Goal: Information Seeking & Learning: Learn about a topic

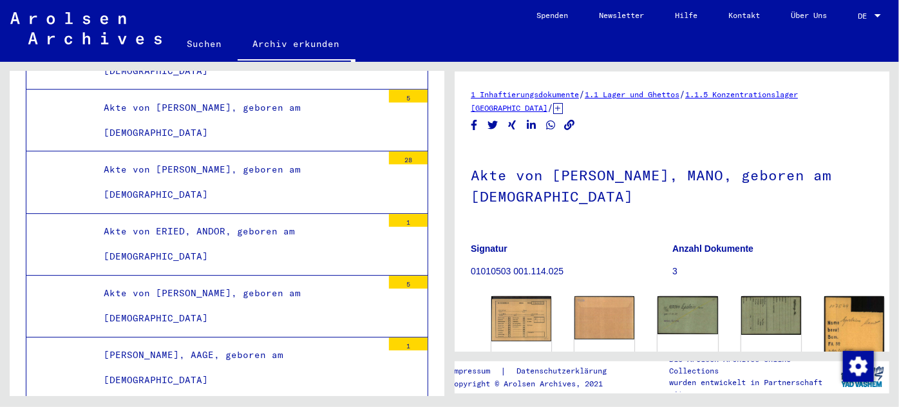
scroll to position [21767, 0]
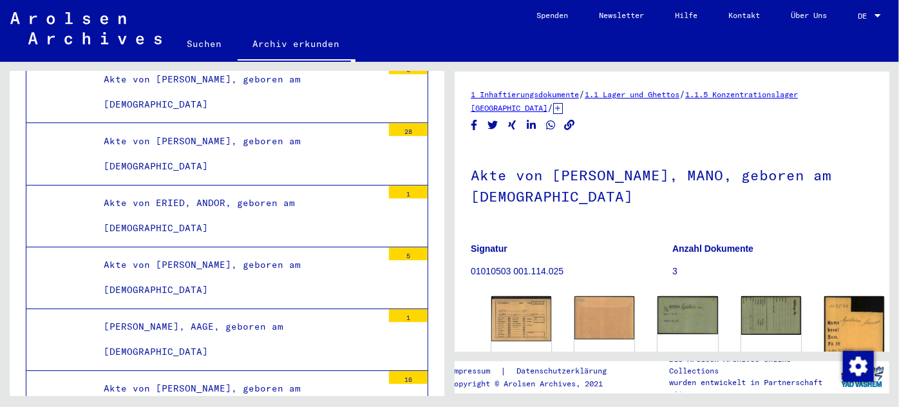
click at [219, 253] on div "Akte von [PERSON_NAME], geboren am [DEMOGRAPHIC_DATA]" at bounding box center [238, 278] width 289 height 50
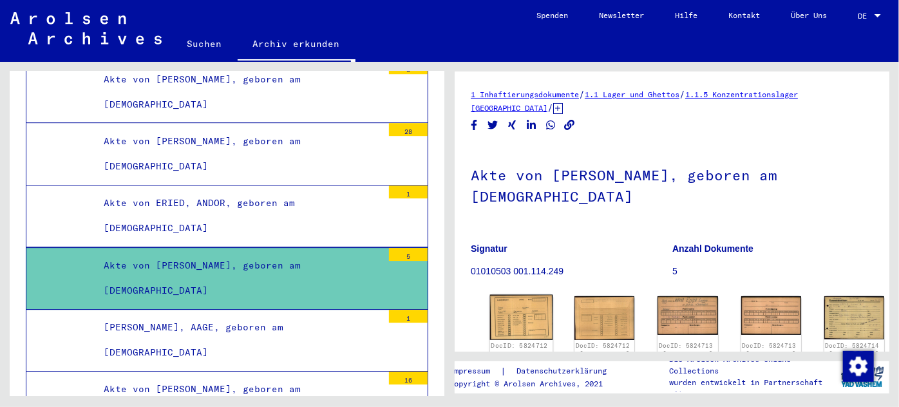
click at [520, 310] on img at bounding box center [521, 317] width 63 height 45
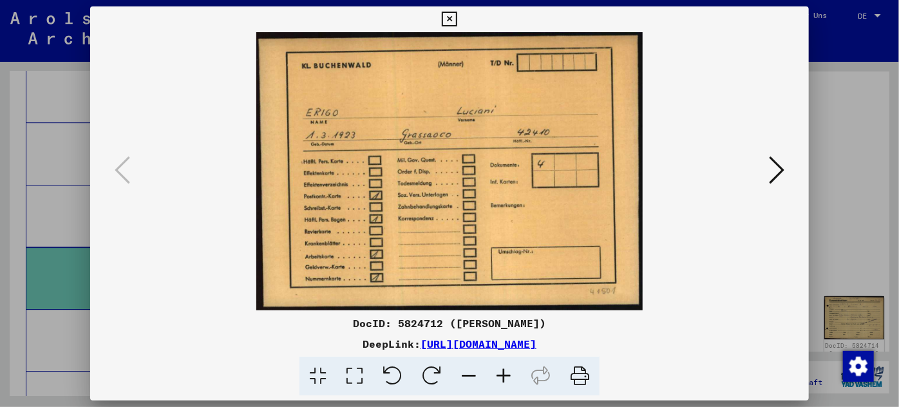
click at [44, 192] on div at bounding box center [449, 203] width 899 height 407
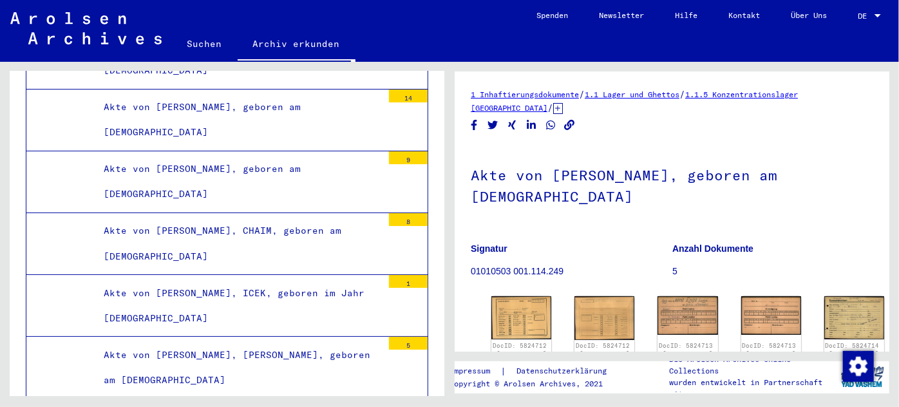
scroll to position [22294, 0]
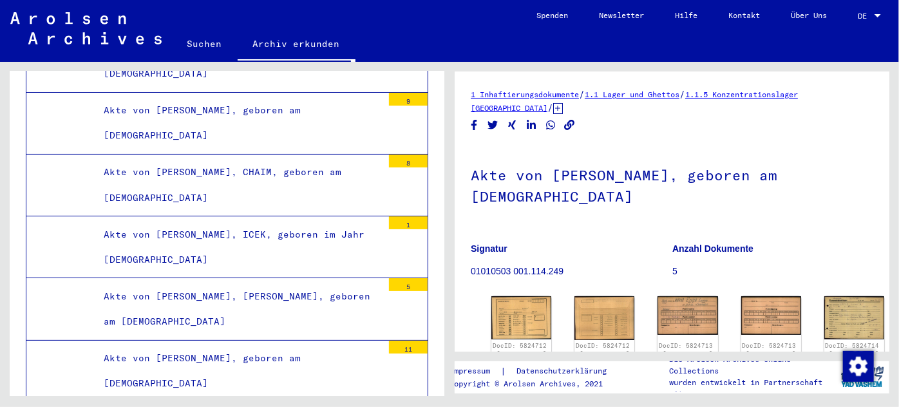
click at [213, 346] on div "Akte von [PERSON_NAME], geboren am [DEMOGRAPHIC_DATA]" at bounding box center [238, 371] width 289 height 50
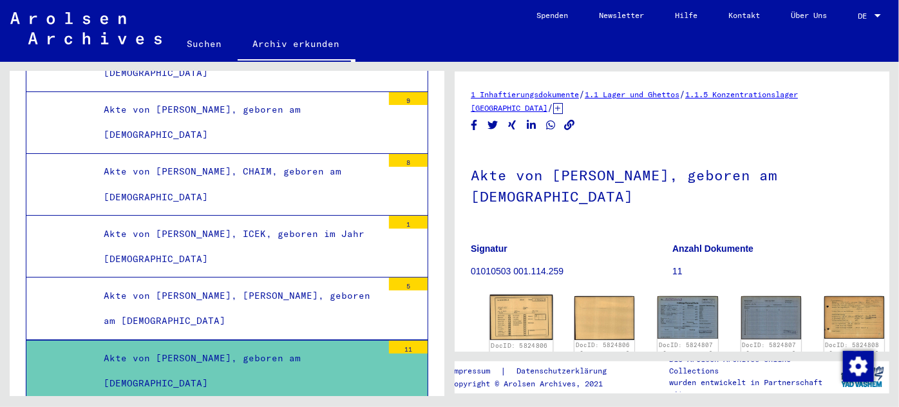
click at [524, 316] on img at bounding box center [521, 317] width 63 height 45
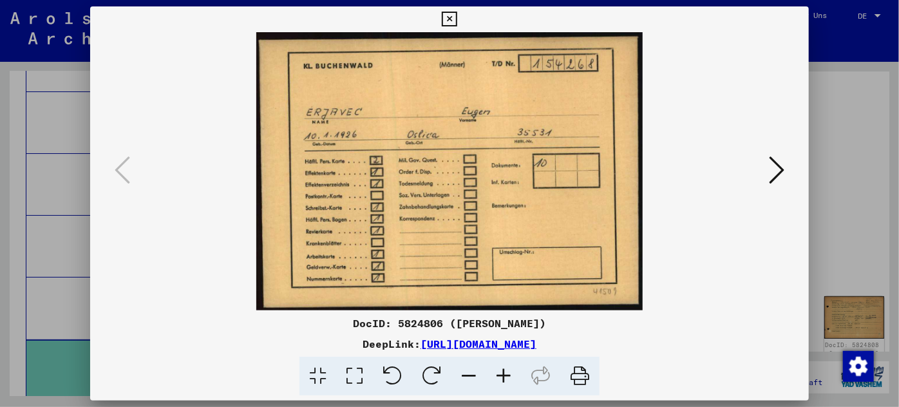
click at [770, 161] on icon at bounding box center [776, 170] width 15 height 31
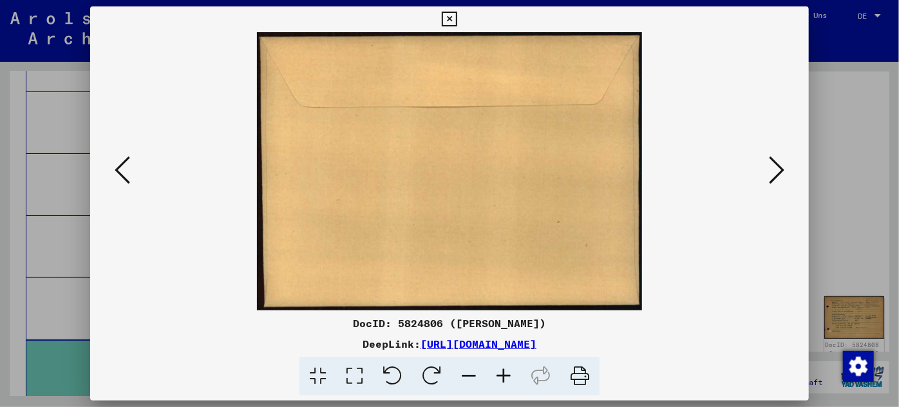
click at [770, 159] on icon at bounding box center [776, 170] width 15 height 31
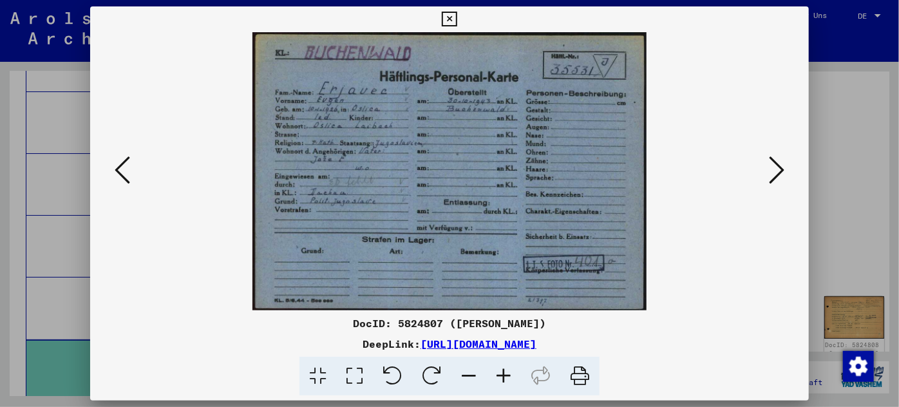
click at [769, 159] on button at bounding box center [776, 171] width 23 height 37
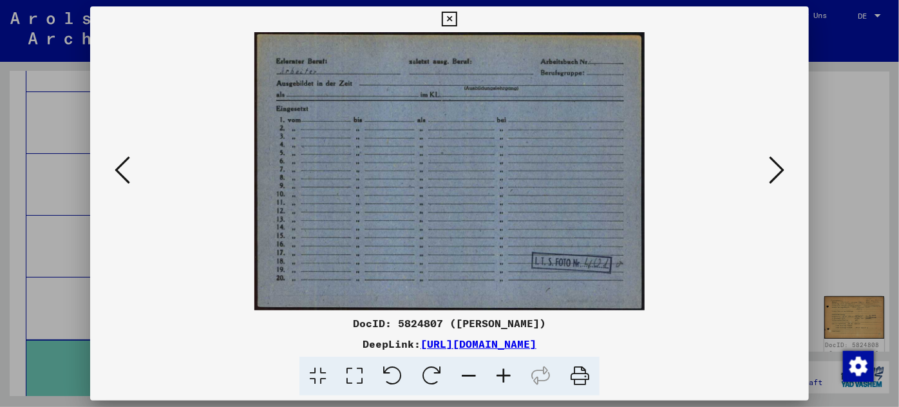
drag, startPoint x: 53, startPoint y: 292, endPoint x: 55, endPoint y: 285, distance: 7.5
click at [53, 290] on div at bounding box center [449, 203] width 899 height 407
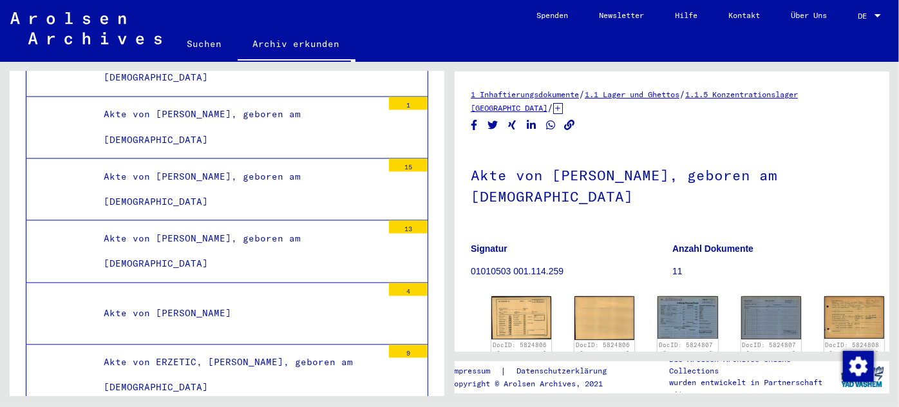
scroll to position [35938, 0]
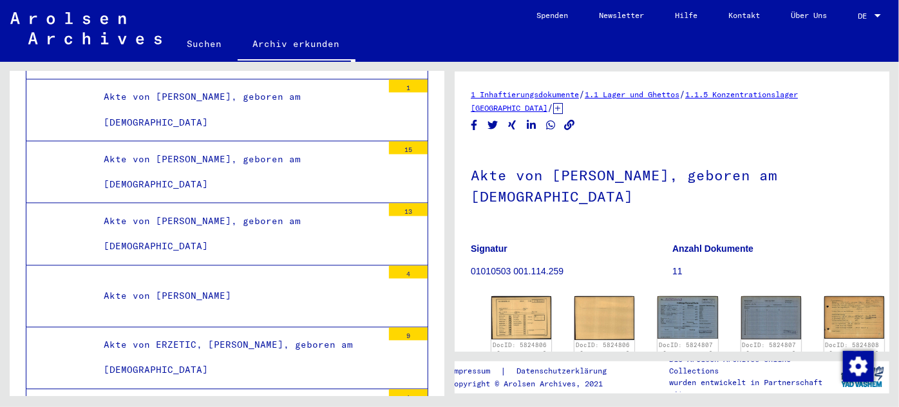
click at [175, 333] on div "Akte von ERZETIC, [PERSON_NAME], geboren am [DEMOGRAPHIC_DATA]" at bounding box center [238, 358] width 289 height 50
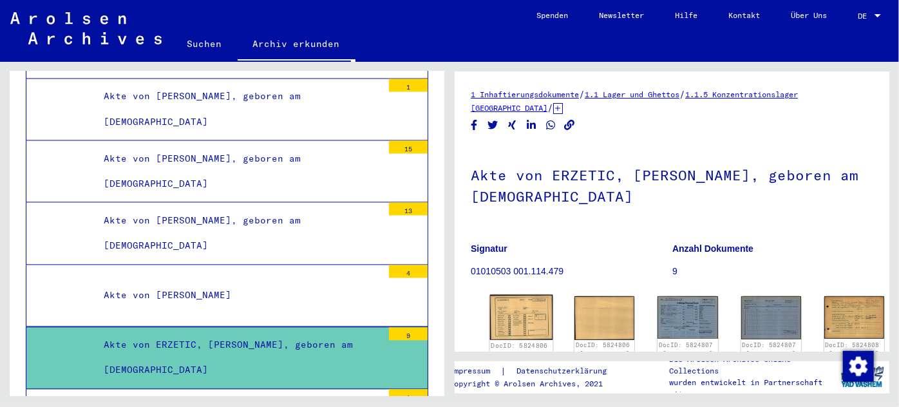
click at [515, 309] on img at bounding box center [521, 317] width 63 height 45
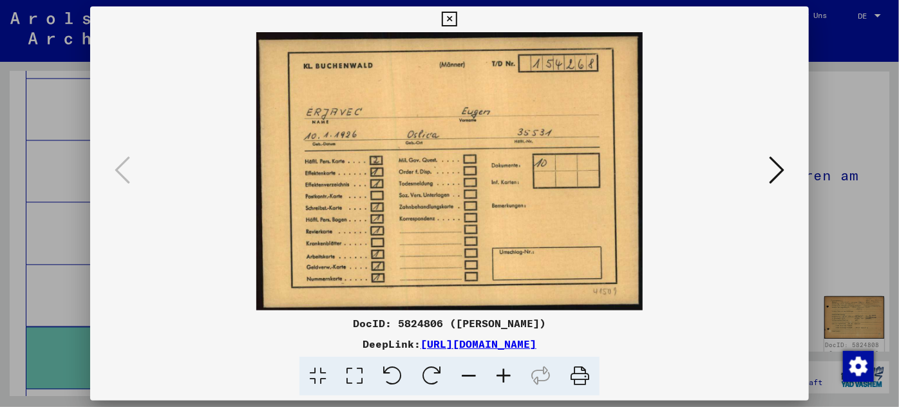
scroll to position [0, 0]
